Goal: Find contact information: Find contact information

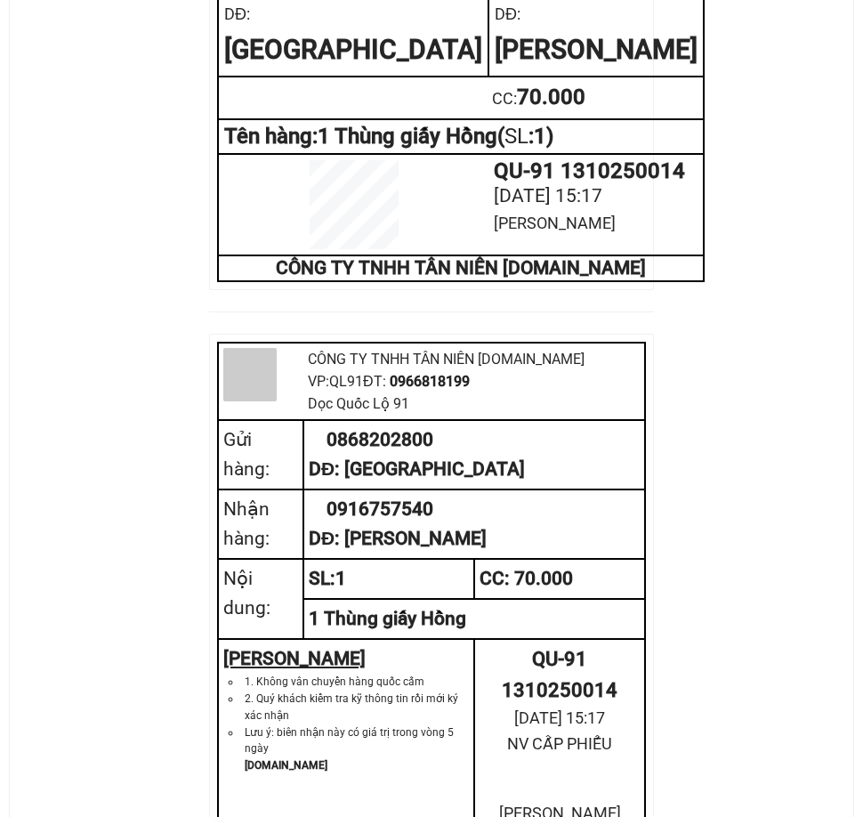
scroll to position [1070, 0]
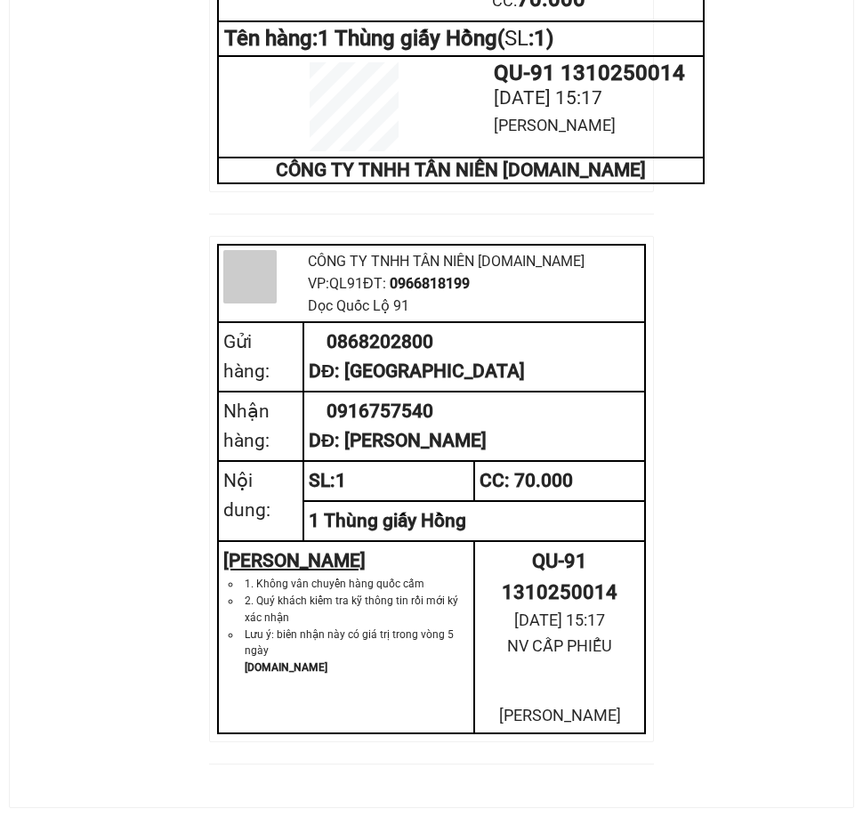
click at [357, 339] on td "0868202800 DĐ: [GEOGRAPHIC_DATA]" at bounding box center [475, 356] width 342 height 69
copy td "0868202800"
drag, startPoint x: 641, startPoint y: 364, endPoint x: 478, endPoint y: 173, distance: 251.3
click at [644, 357] on td "0868202800 DĐ: [GEOGRAPHIC_DATA]" at bounding box center [475, 356] width 342 height 69
